Goal: Information Seeking & Learning: Learn about a topic

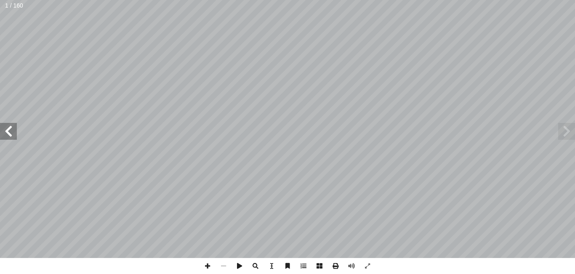
click at [16, 124] on span at bounding box center [8, 131] width 17 height 17
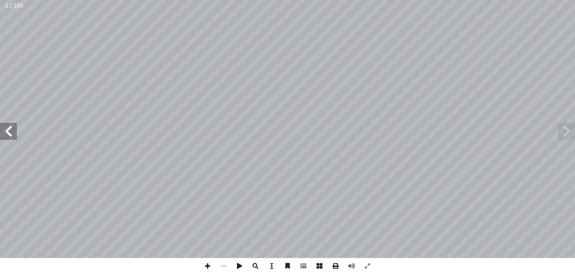
click at [16, 124] on span at bounding box center [8, 131] width 17 height 17
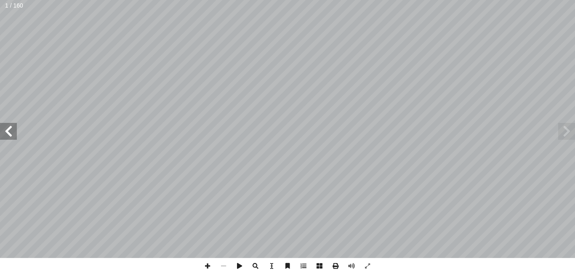
click at [16, 124] on span at bounding box center [8, 131] width 17 height 17
drag, startPoint x: 16, startPoint y: 124, endPoint x: 13, endPoint y: 132, distance: 8.9
click at [13, 132] on span at bounding box center [8, 131] width 17 height 17
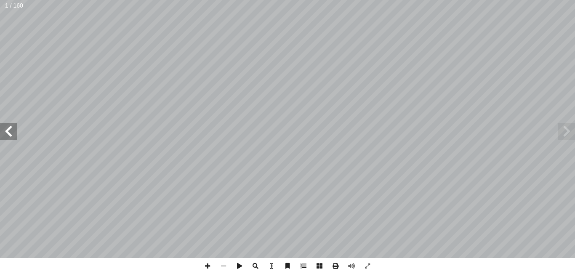
click at [13, 132] on span at bounding box center [8, 131] width 17 height 17
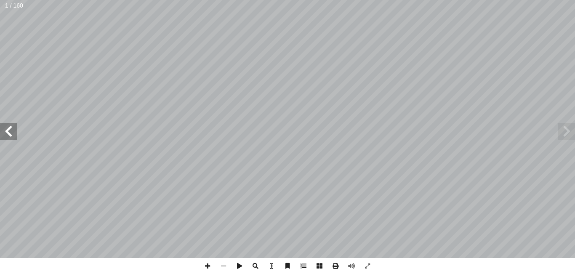
click at [13, 132] on span at bounding box center [8, 131] width 17 height 17
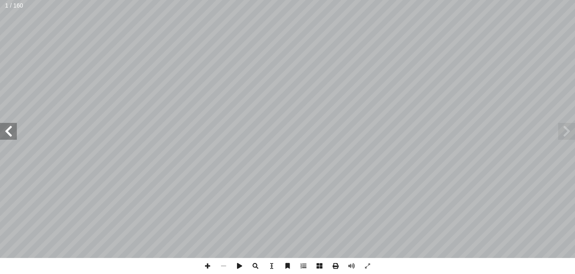
click at [13, 132] on span at bounding box center [8, 131] width 17 height 17
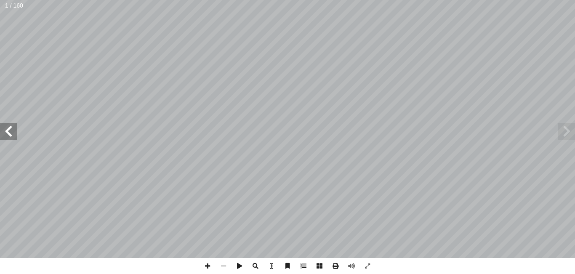
click at [13, 132] on span at bounding box center [8, 131] width 17 height 17
click at [566, 132] on span at bounding box center [566, 131] width 17 height 17
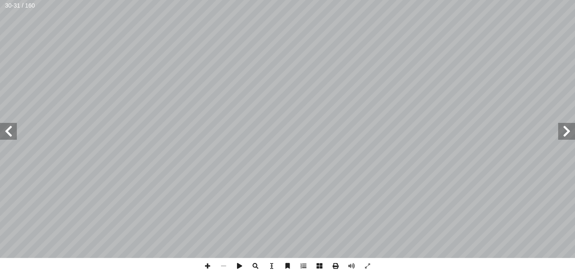
click at [566, 132] on span at bounding box center [566, 131] width 17 height 17
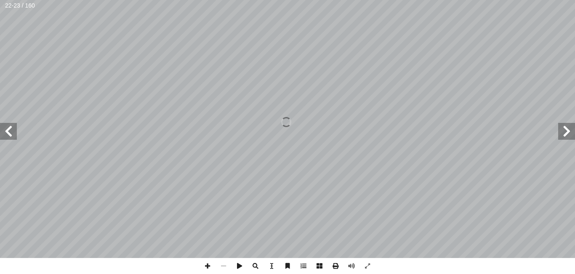
click at [567, 126] on span at bounding box center [566, 131] width 17 height 17
click at [11, 132] on span at bounding box center [8, 131] width 17 height 17
click at [568, 132] on span at bounding box center [566, 131] width 17 height 17
click at [206, 269] on span at bounding box center [207, 266] width 16 height 16
click at [571, 128] on span at bounding box center [566, 131] width 17 height 17
